Goal: Information Seeking & Learning: Learn about a topic

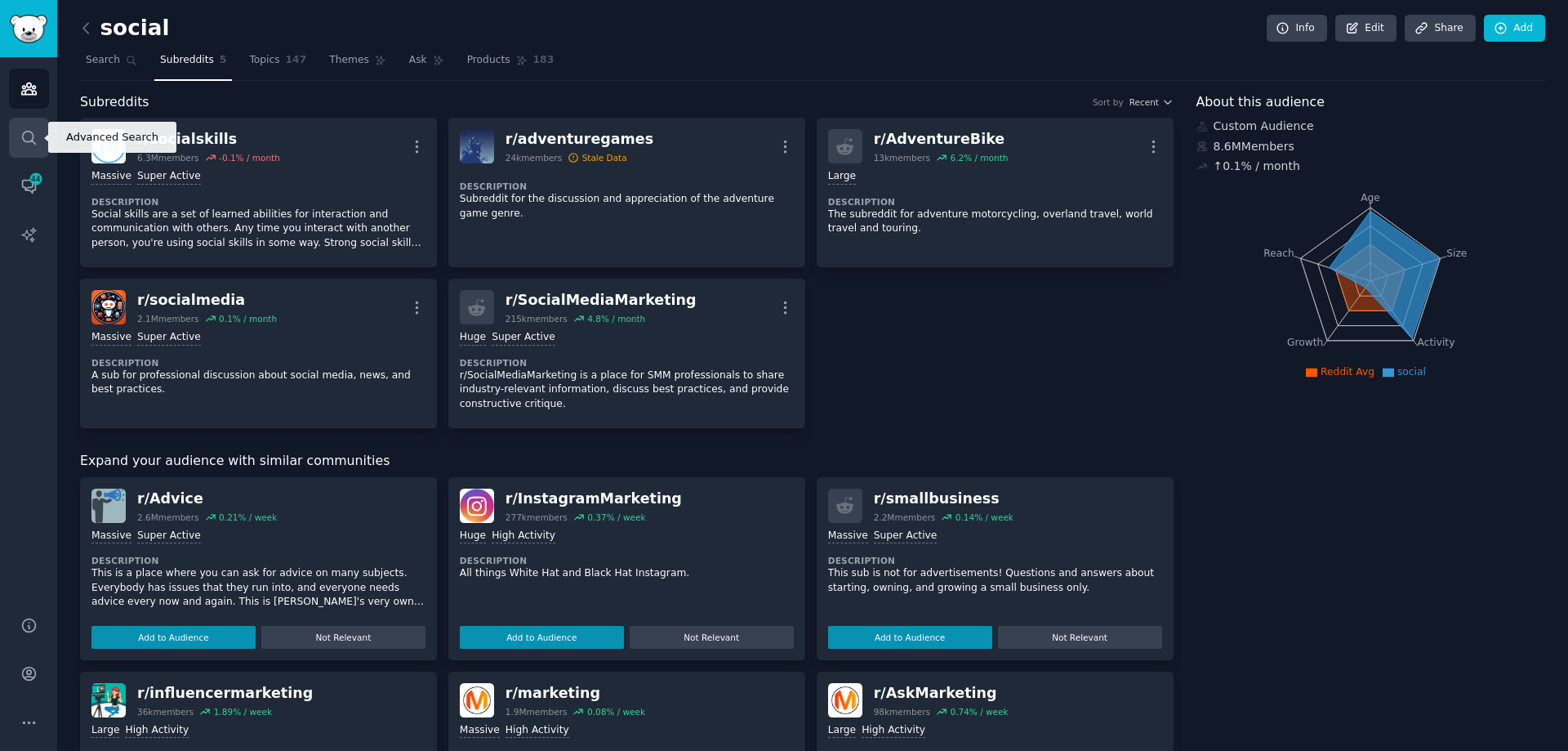
click at [33, 133] on icon "Sidebar" at bounding box center [29, 137] width 13 height 13
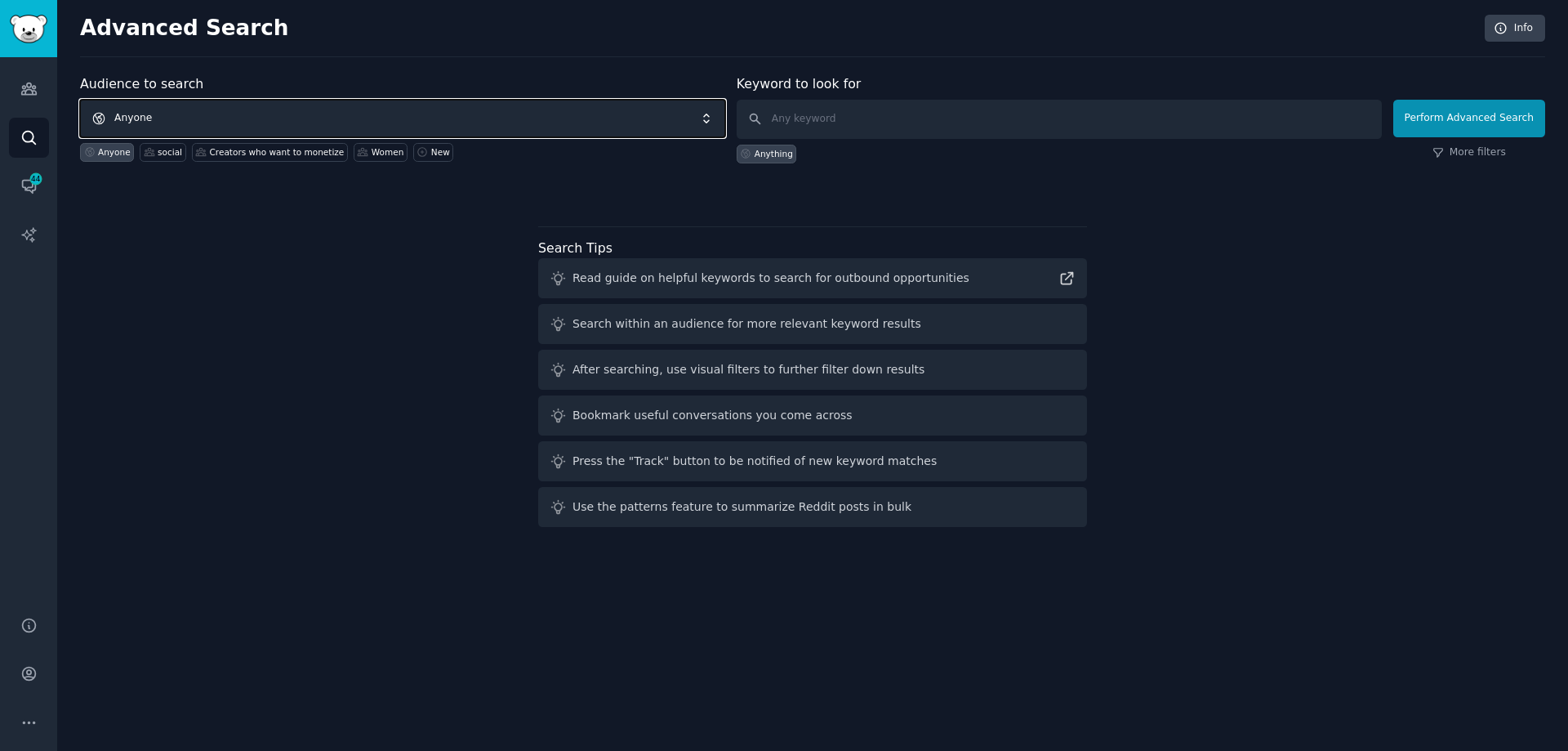
click at [248, 113] on span "Anyone" at bounding box center [402, 118] width 645 height 38
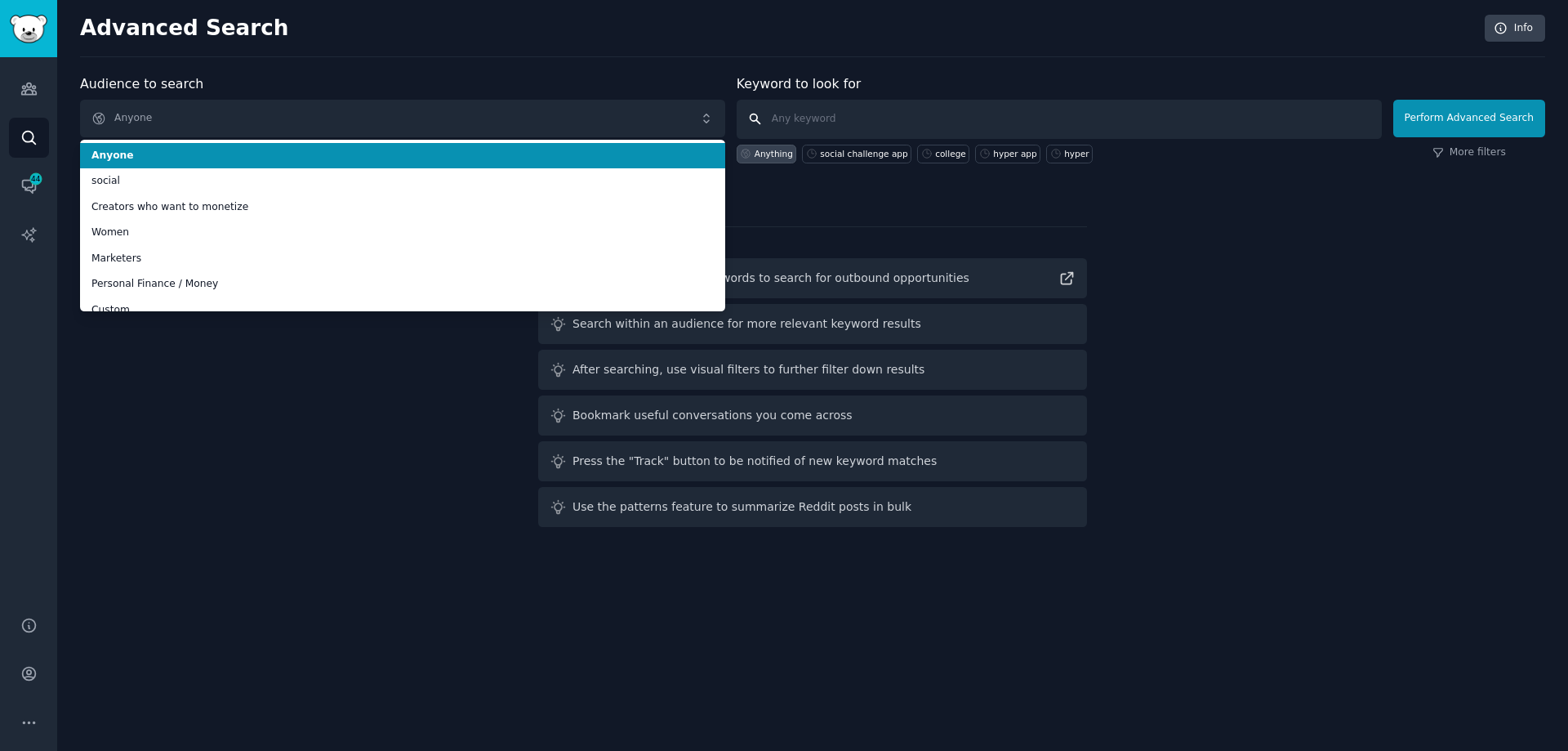
click at [868, 118] on input "text" at bounding box center [1059, 119] width 645 height 39
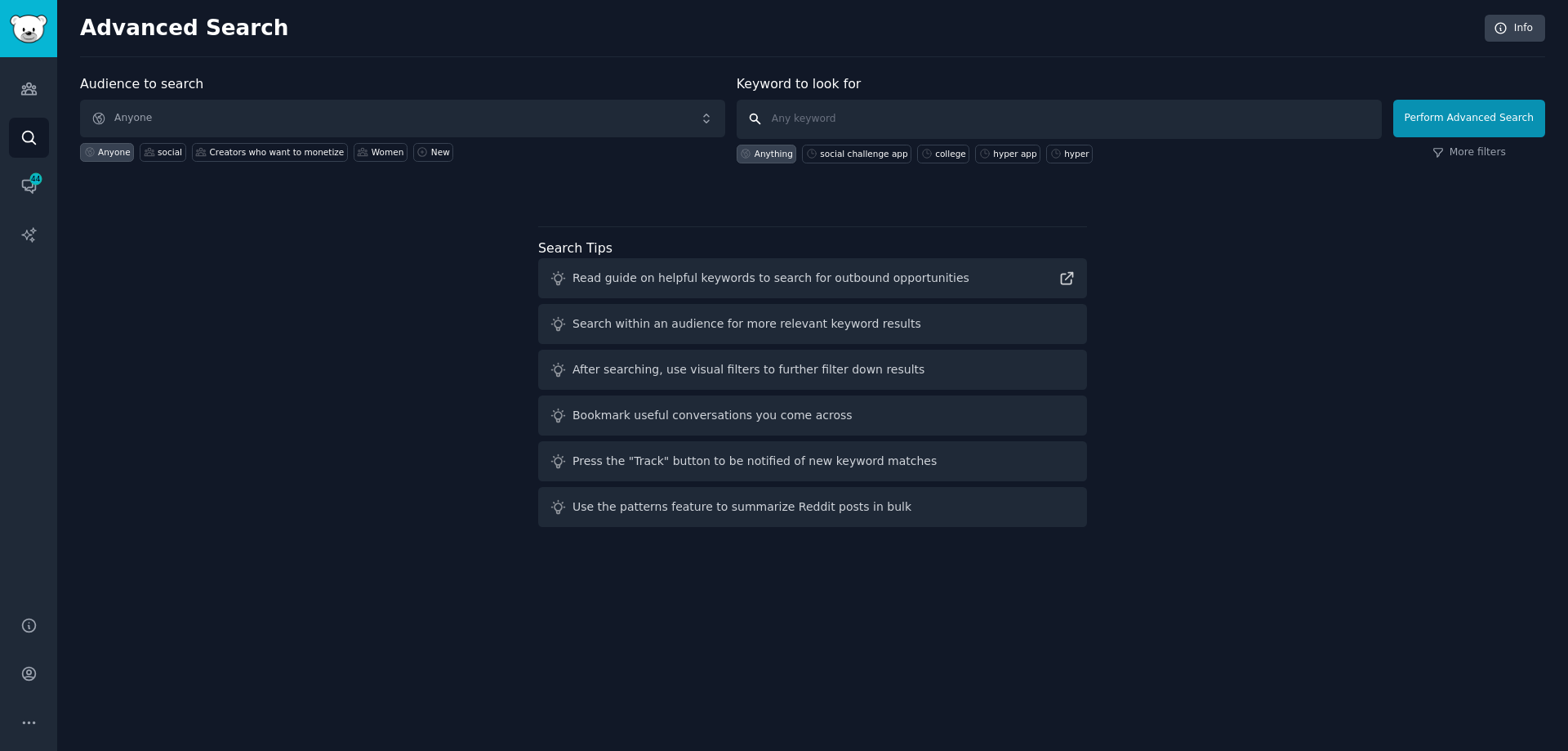
paste input "programmatic retail media"
type input "programmatic retail media"
click button "Perform Advanced Search" at bounding box center [1469, 118] width 152 height 38
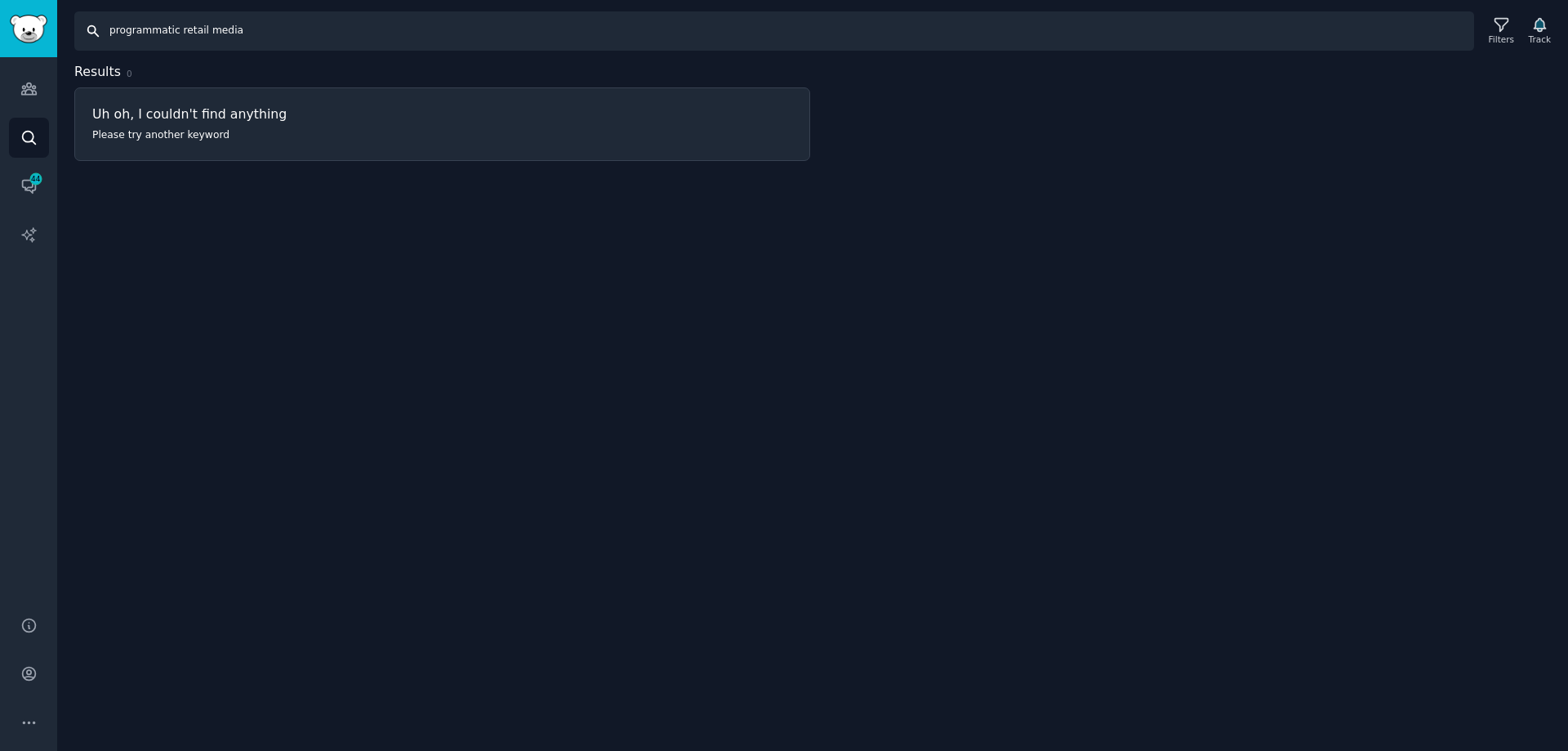
click at [239, 39] on input "programmatic retail media" at bounding box center [774, 31] width 1400 height 39
drag, startPoint x: 268, startPoint y: 34, endPoint x: 9, endPoint y: 50, distance: 259.5
click at [9, 50] on div "Audiences Search Conversations 44 AI Reports Help Account More Search programma…" at bounding box center [784, 376] width 1568 height 751
paste input "text"
type input "retail media"
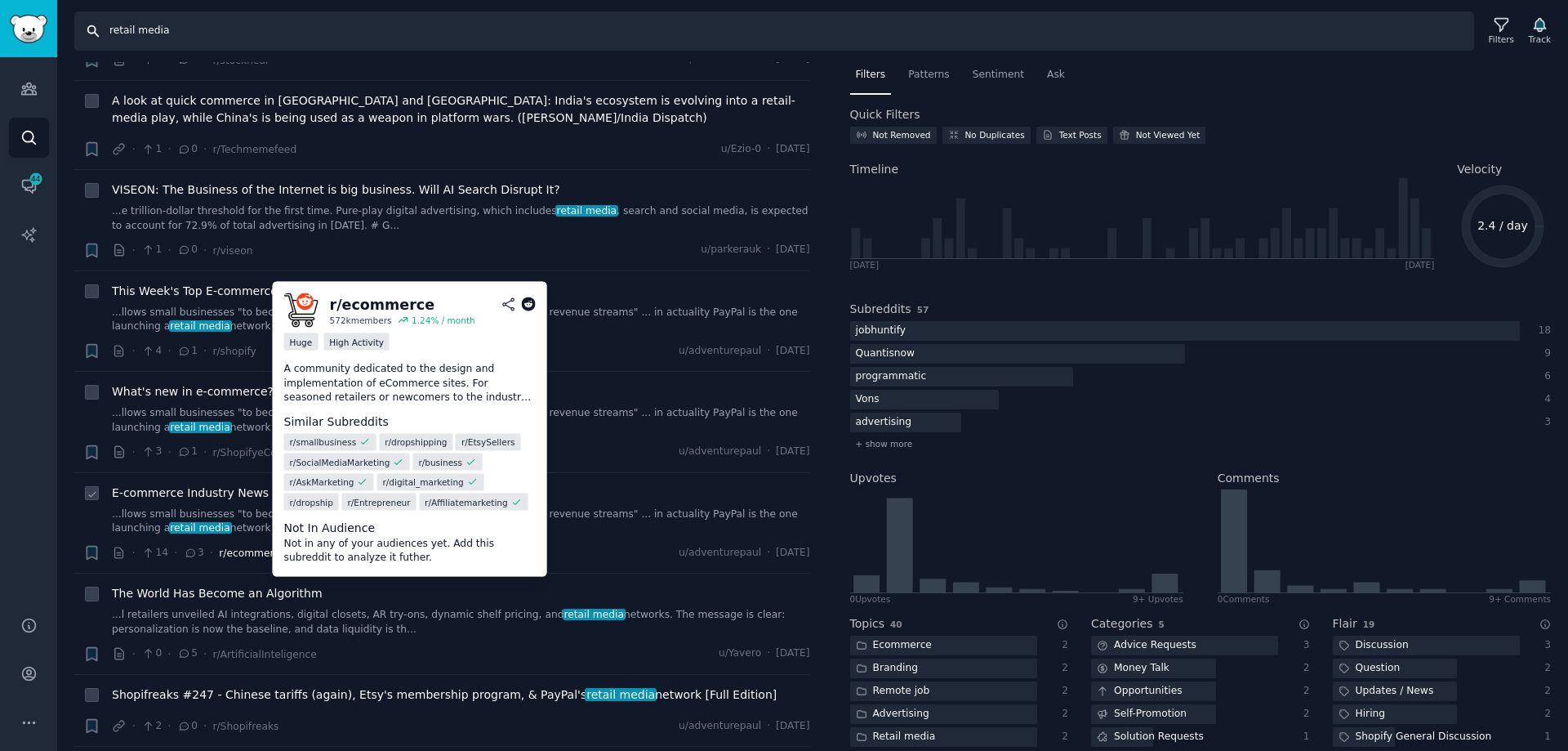
scroll to position [164, 0]
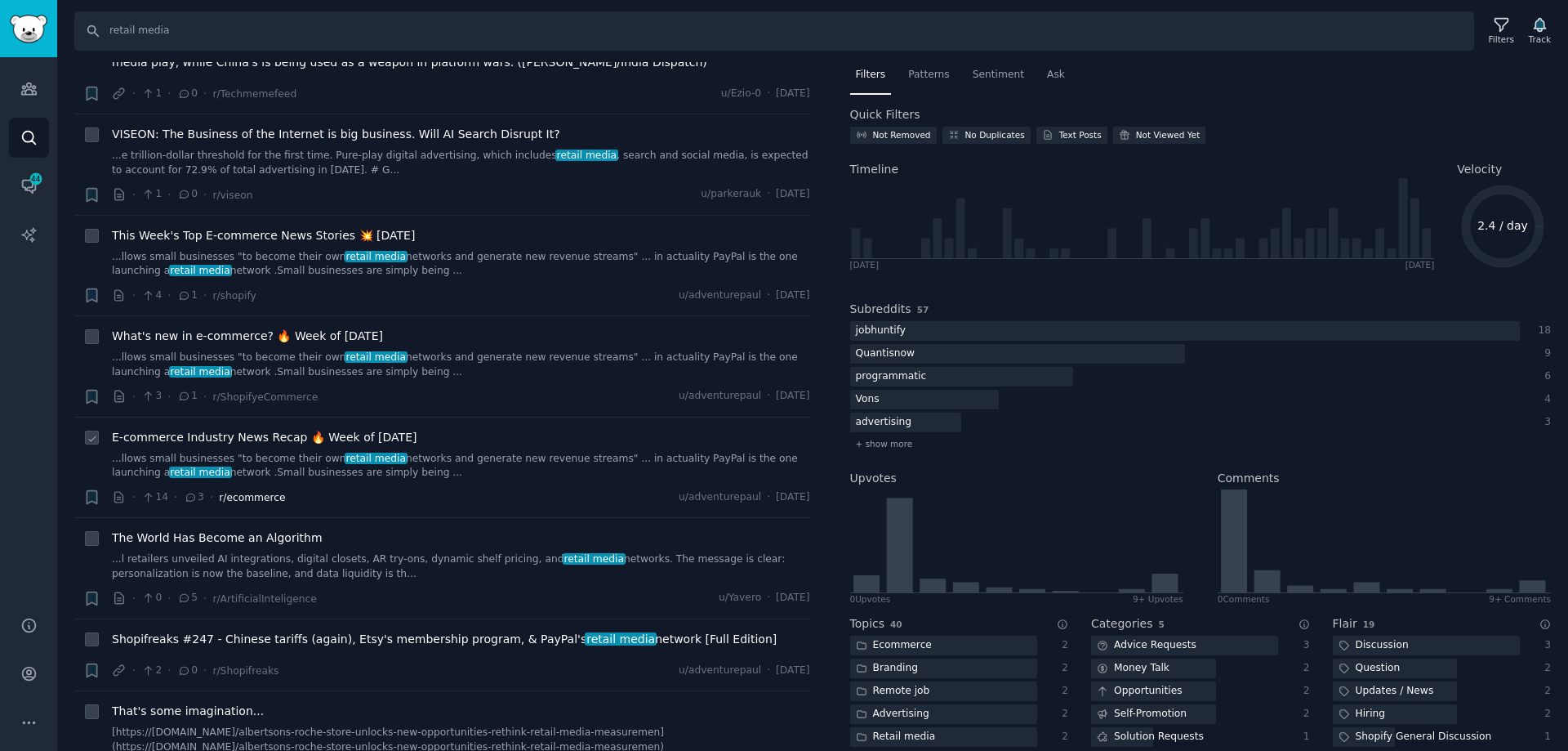
click at [257, 500] on span "r/ecommerce" at bounding box center [251, 498] width 67 height 12
click at [245, 481] on div "E-commerce Industry News Recap 🔥 Week of [DATE] ...llows small businesses "to b…" at bounding box center [461, 468] width 698 height 77
click at [251, 465] on link "...llows small businesses "to become their own retail media networks and genera…" at bounding box center [461, 466] width 698 height 29
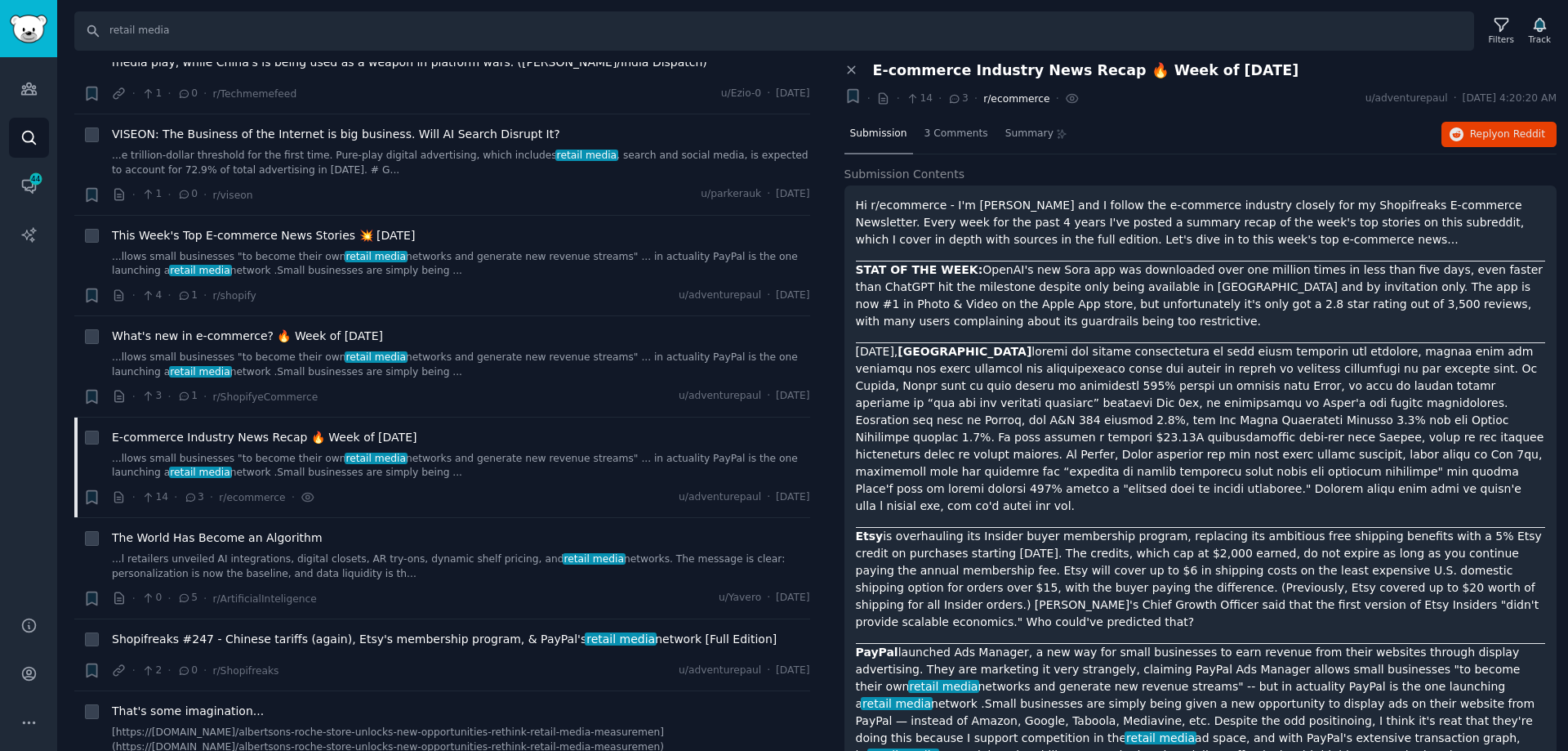
click at [1019, 99] on span "r/ecommerce" at bounding box center [1016, 99] width 67 height 12
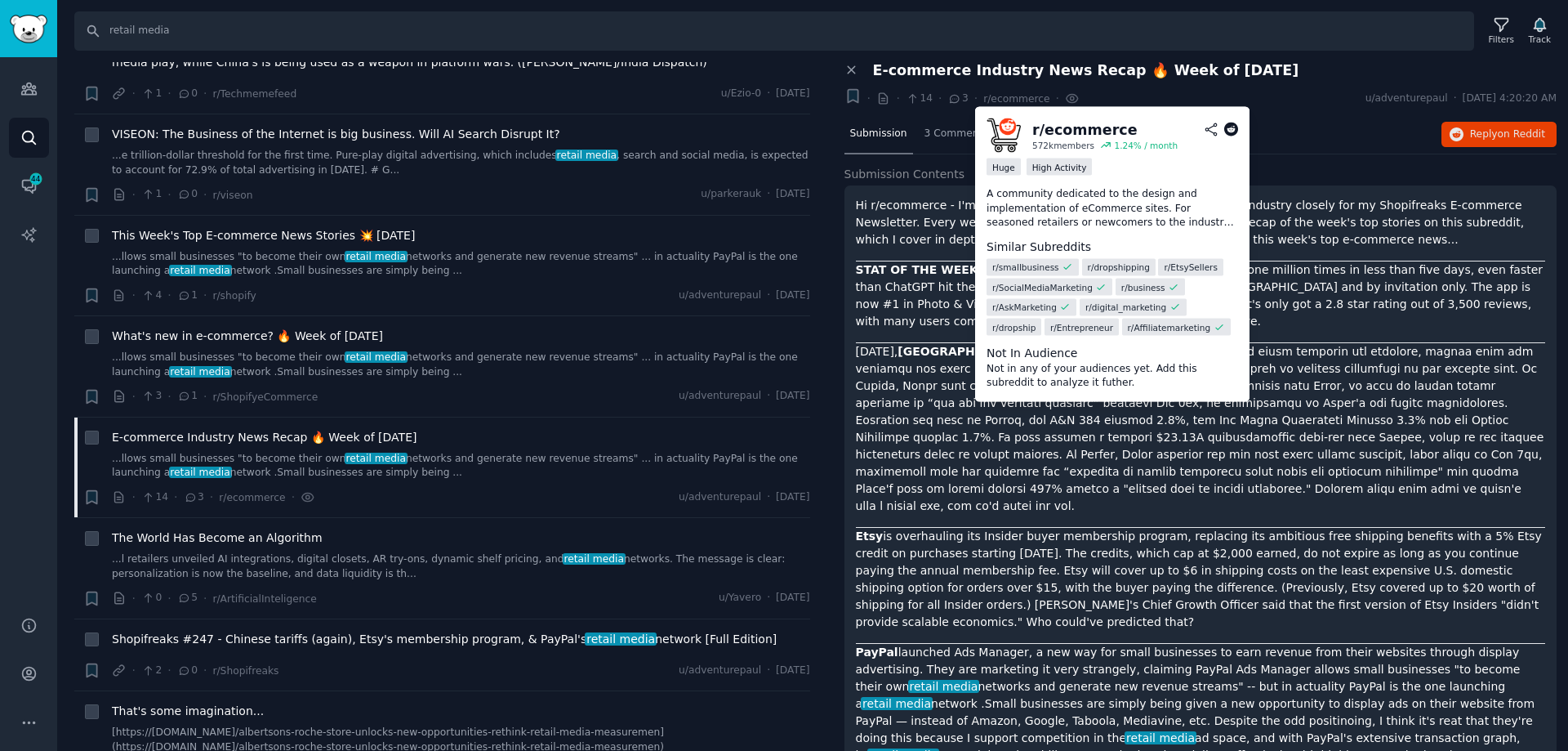
click at [1025, 270] on span "r/ smallbusiness" at bounding box center [1026, 267] width 67 height 12
click at [1024, 268] on span "r/ smallbusiness" at bounding box center [1026, 267] width 67 height 12
drag, startPoint x: 1051, startPoint y: 267, endPoint x: 988, endPoint y: 269, distance: 63.0
click at [988, 269] on div "r/ smallbusiness" at bounding box center [1032, 266] width 92 height 17
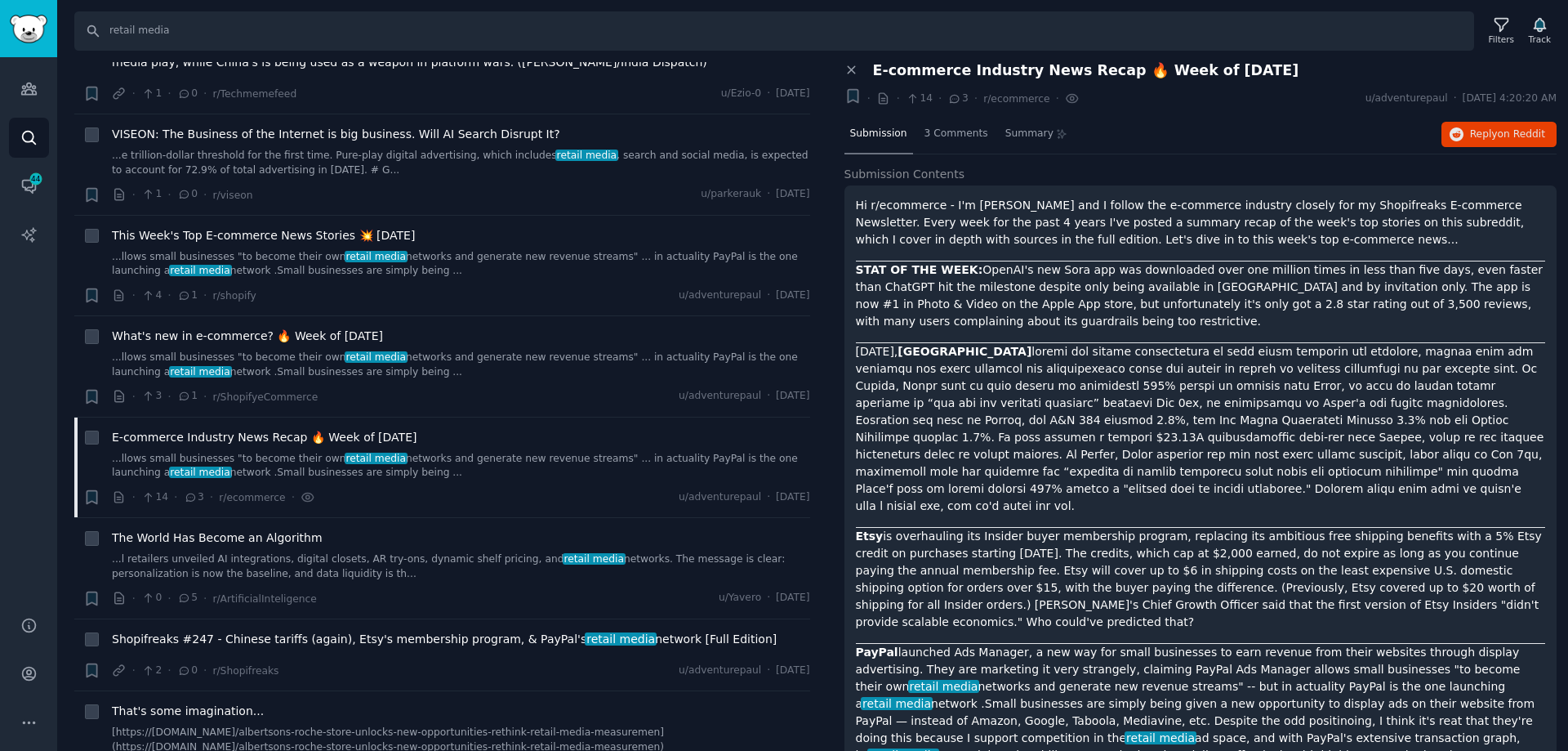
copy span "r/ smallbusiness"
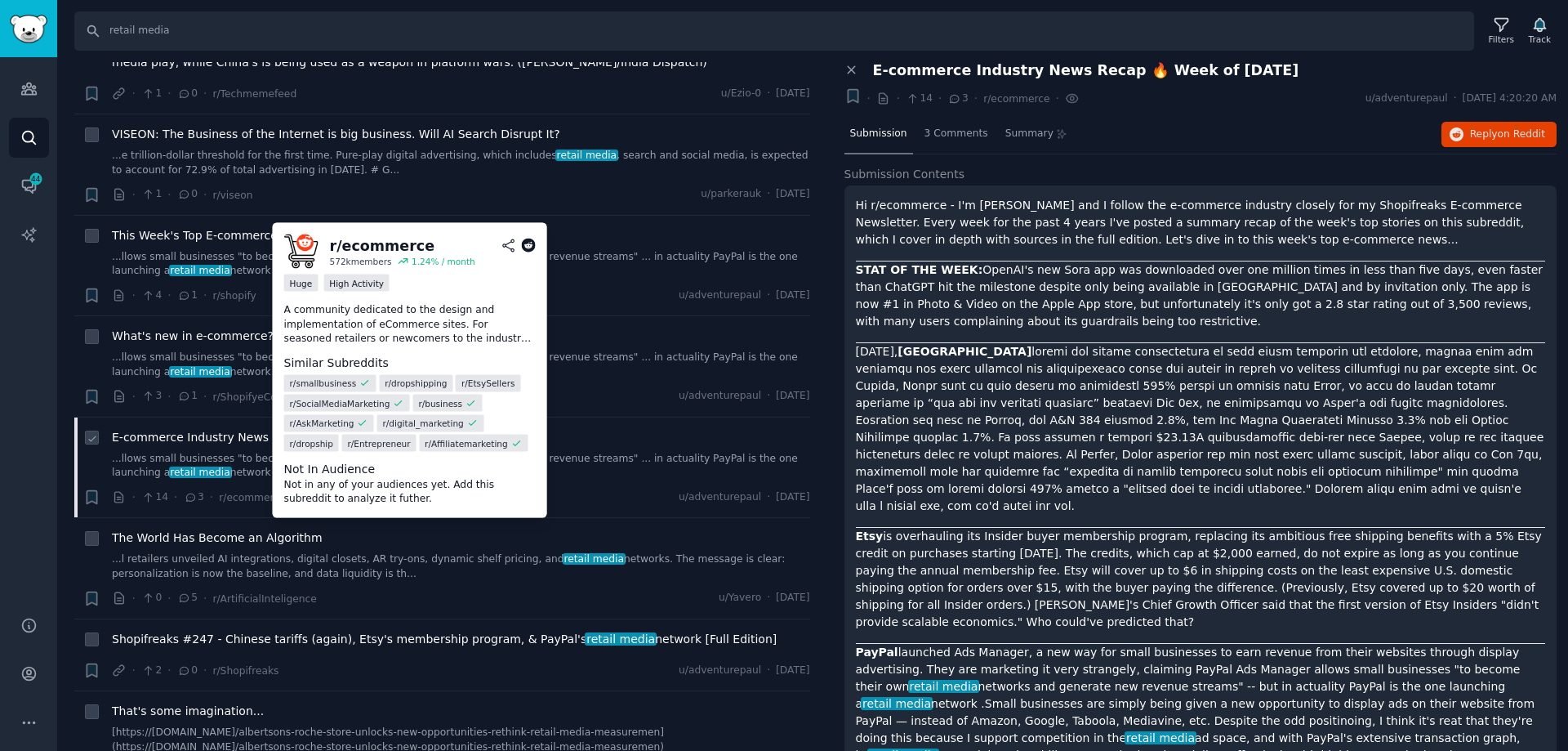
click at [388, 244] on div "r/ ecommerce" at bounding box center [383, 245] width 105 height 21
copy div "ecommerce"
